Goal: Task Accomplishment & Management: Manage account settings

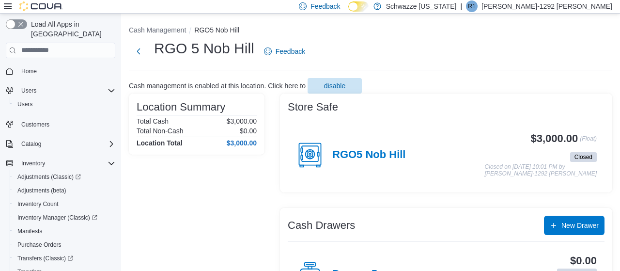
scroll to position [80, 0]
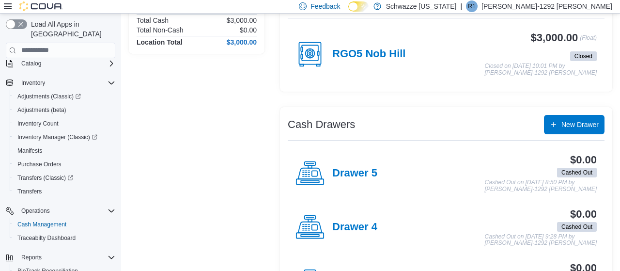
click at [370, 61] on div "RGO5 Nob Hill" at bounding box center [351, 54] width 110 height 29
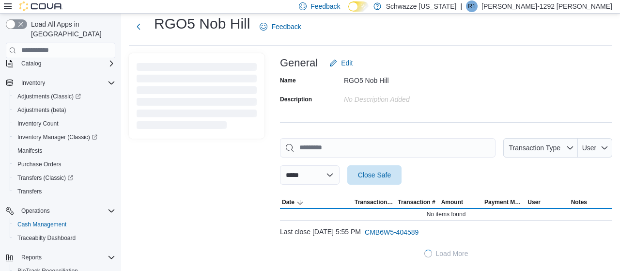
scroll to position [24, 0]
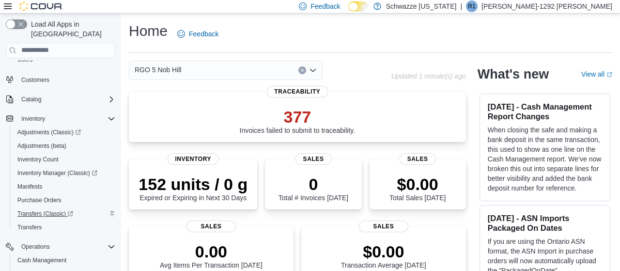
scroll to position [89, 0]
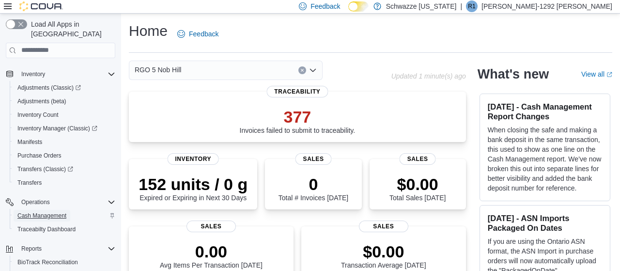
click at [45, 212] on span "Cash Management" at bounding box center [41, 216] width 49 height 8
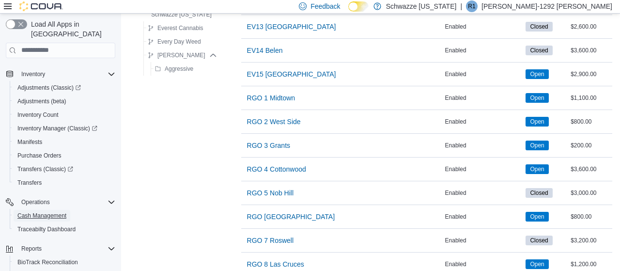
scroll to position [418, 0]
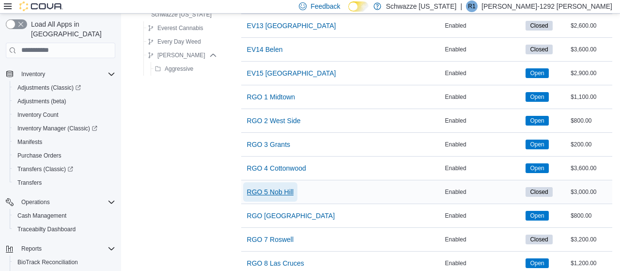
click at [268, 189] on span "RGO 5 Nob Hill" at bounding box center [270, 192] width 47 height 10
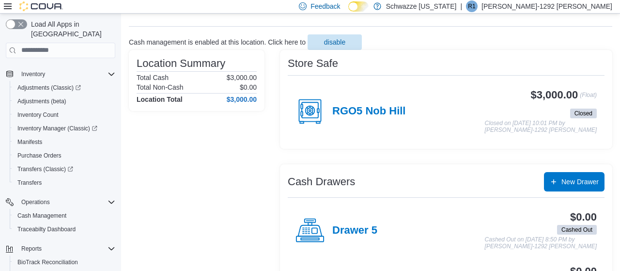
click at [352, 112] on h4 "RGO5 Nob Hill" at bounding box center [369, 111] width 73 height 13
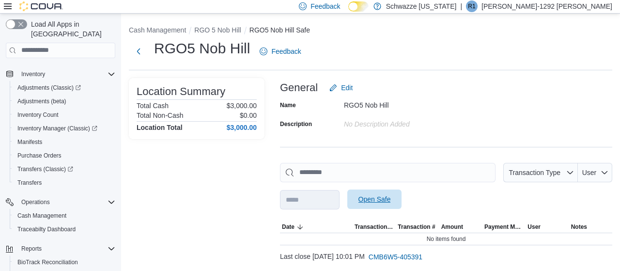
click at [390, 202] on span "Open Safe" at bounding box center [375, 199] width 32 height 10
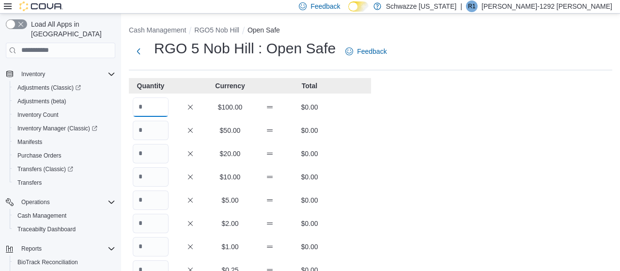
click at [146, 109] on input "Quantity" at bounding box center [151, 106] width 36 height 19
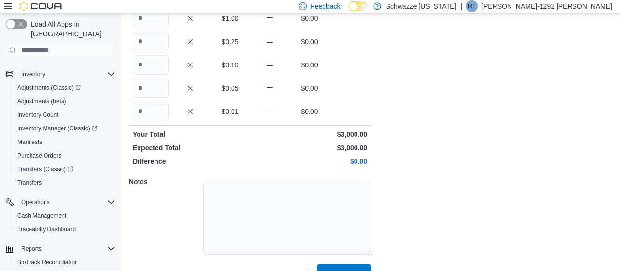
scroll to position [247, 0]
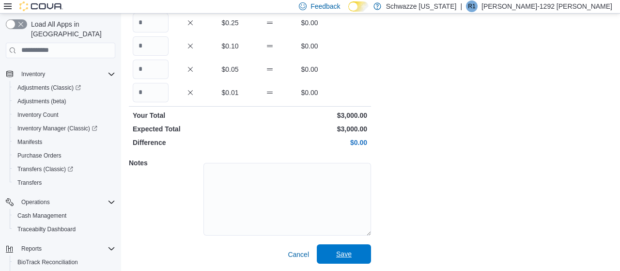
type input "**"
click at [334, 250] on span "Save" at bounding box center [344, 253] width 43 height 19
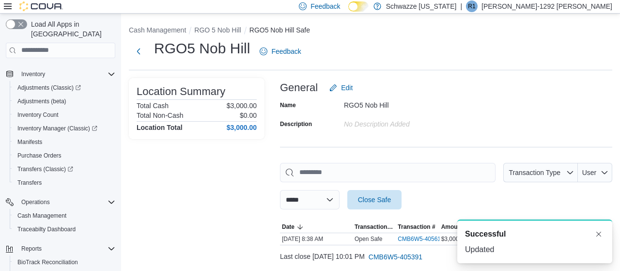
click at [212, 36] on ol "Cash Management RGO 5 Nob Hill RGO5 Nob Hill Safe" at bounding box center [371, 31] width 484 height 12
click at [215, 32] on button "RGO 5 Nob Hill" at bounding box center [217, 30] width 47 height 8
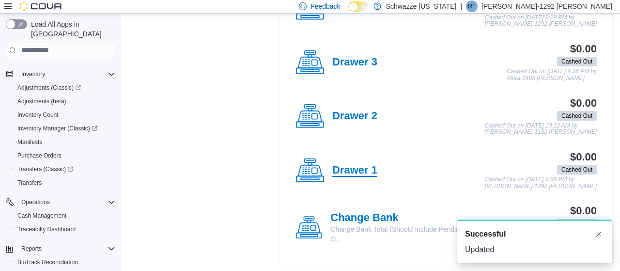
click at [350, 171] on h4 "Drawer 1" at bounding box center [355, 170] width 45 height 13
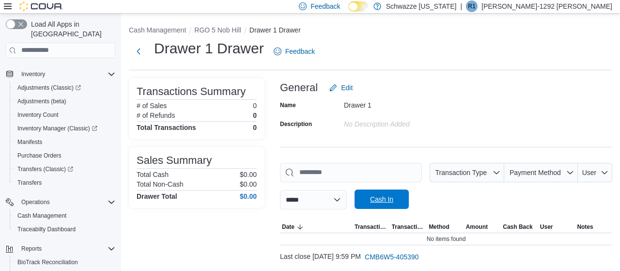
click at [392, 196] on span "Cash In" at bounding box center [381, 199] width 23 height 10
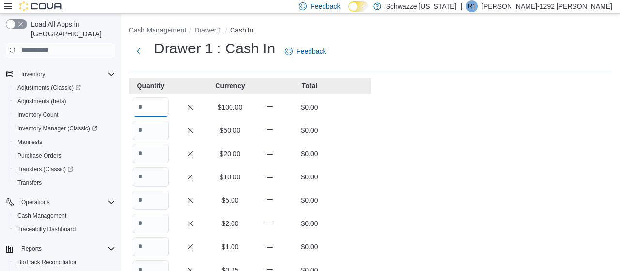
click at [158, 105] on input "Quantity" at bounding box center [151, 106] width 36 height 19
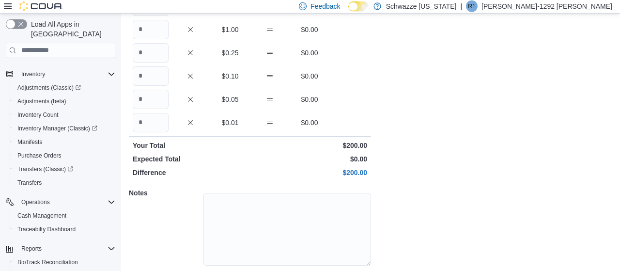
scroll to position [247, 0]
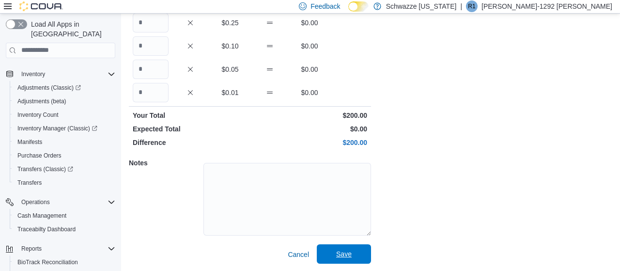
type input "*"
click at [342, 253] on span "Save" at bounding box center [344, 254] width 16 height 10
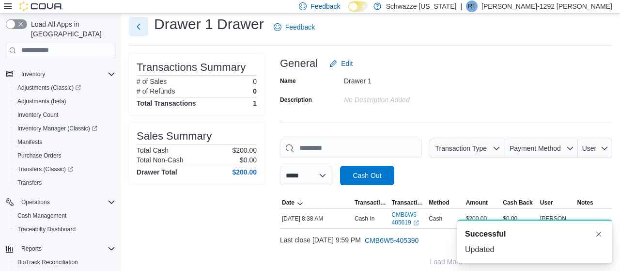
click at [140, 30] on button "Next" at bounding box center [138, 26] width 19 height 19
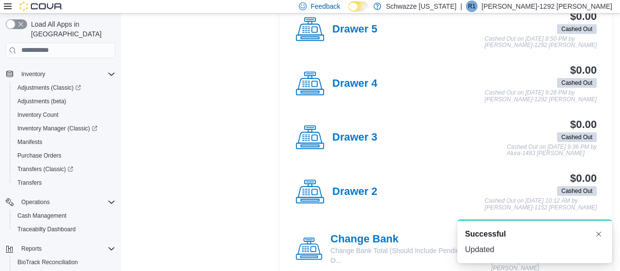
scroll to position [290, 0]
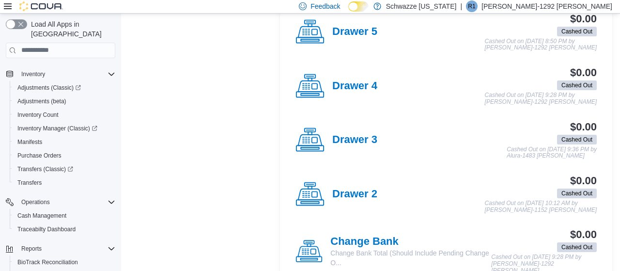
click at [352, 95] on div "Drawer 4" at bounding box center [337, 86] width 82 height 29
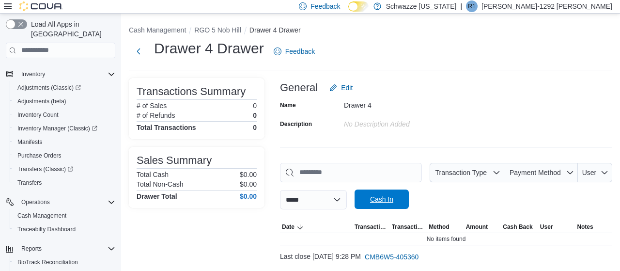
click at [403, 195] on span "Cash In" at bounding box center [382, 199] width 43 height 19
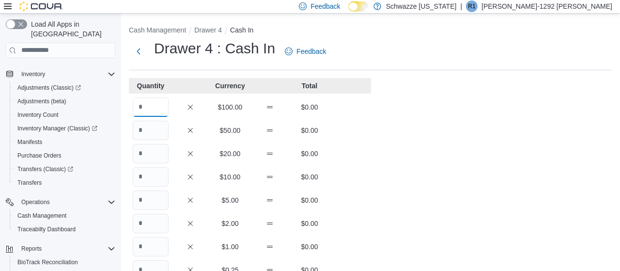
click at [143, 102] on input "Quantity" at bounding box center [151, 106] width 36 height 19
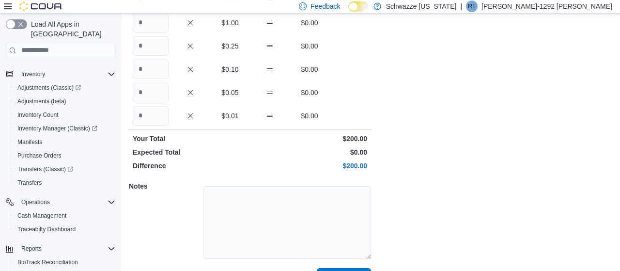
scroll to position [247, 0]
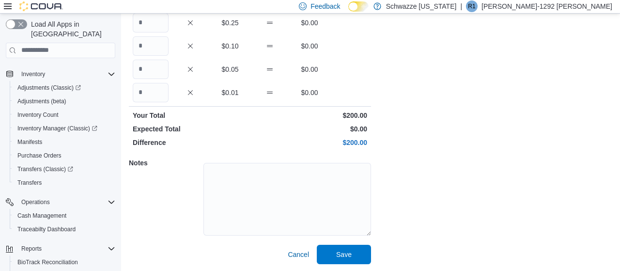
type input "*"
click at [340, 264] on div "Cash Management Drawer 4 Cash In Drawer 4 : Cash In Feedback Quantity Currency …" at bounding box center [370, 19] width 499 height 506
click at [333, 253] on span "Save" at bounding box center [344, 253] width 43 height 19
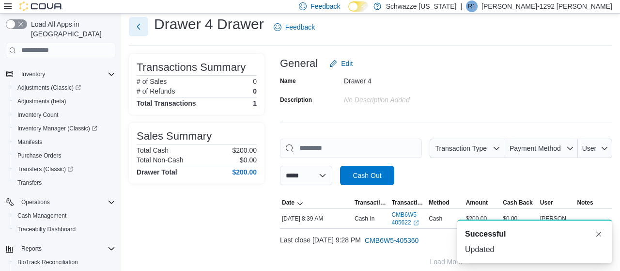
click at [142, 30] on button "Next" at bounding box center [138, 26] width 19 height 19
